Goal: Navigation & Orientation: Find specific page/section

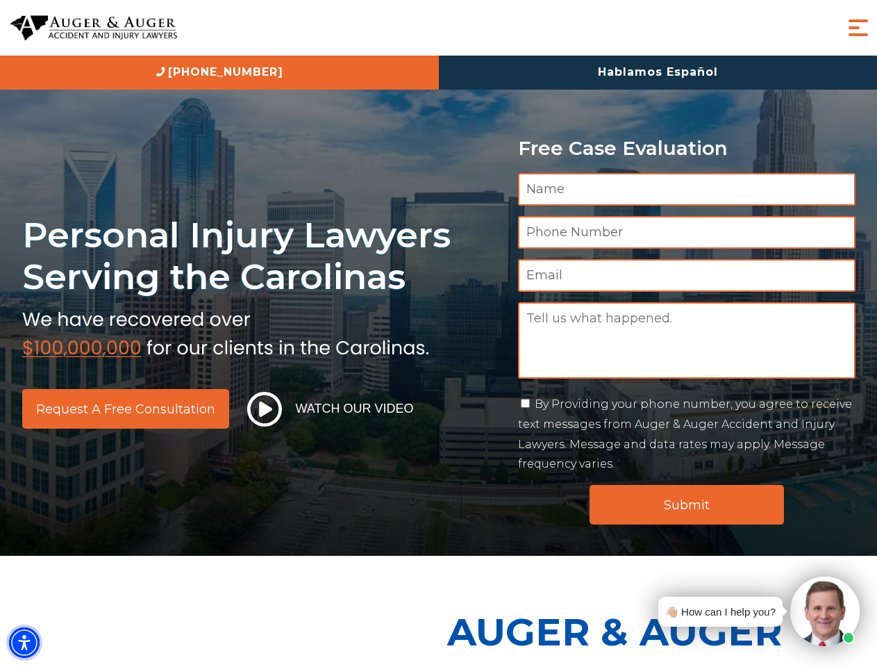
click at [24, 642] on img "Accessibility Menu" at bounding box center [24, 642] width 31 height 31
